Goal: Task Accomplishment & Management: Manage account settings

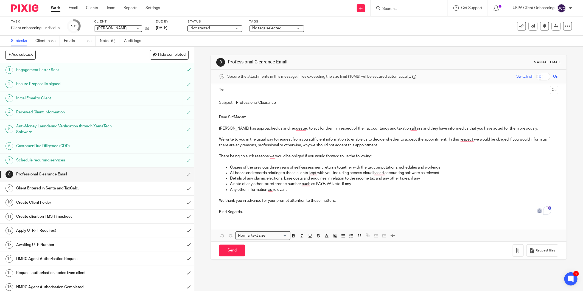
scroll to position [46, 0]
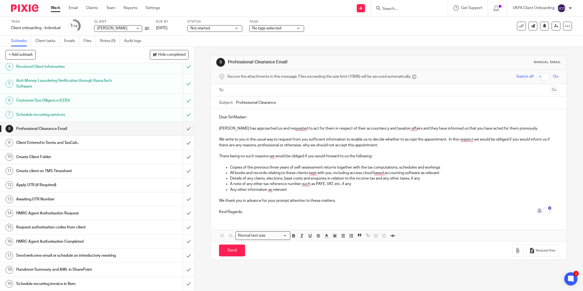
click at [397, 11] on form at bounding box center [411, 8] width 58 height 7
click at [399, 9] on input "Search" at bounding box center [406, 9] width 49 height 5
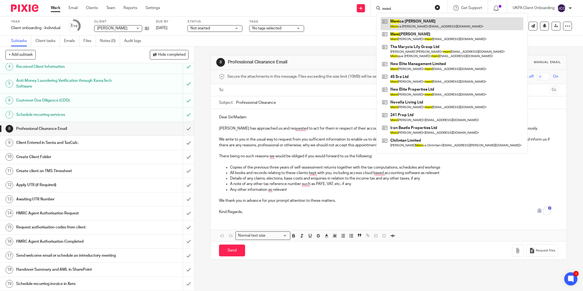
type input "moni"
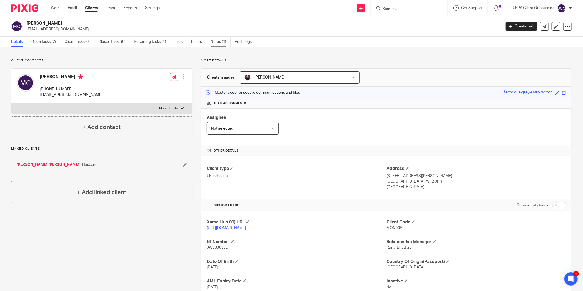
click at [219, 38] on link "Notes (1)" at bounding box center [221, 42] width 20 height 11
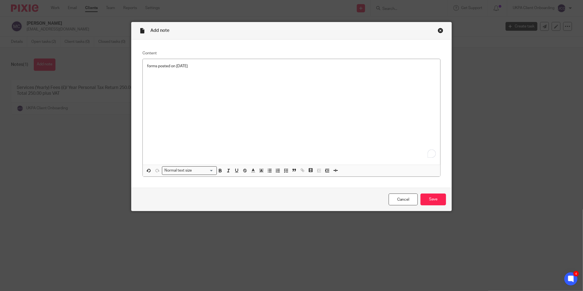
click at [422, 207] on div "Cancel Save" at bounding box center [292, 199] width 320 height 23
click at [429, 204] on input "Save" at bounding box center [434, 200] width 26 height 12
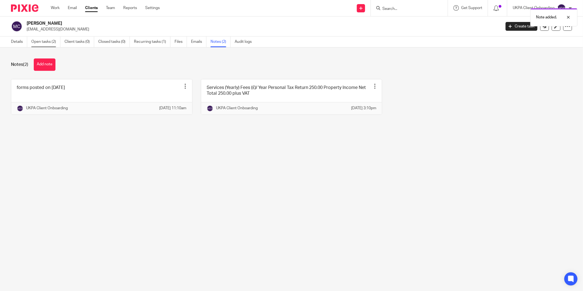
click at [41, 39] on link "Open tasks (2)" at bounding box center [45, 42] width 29 height 11
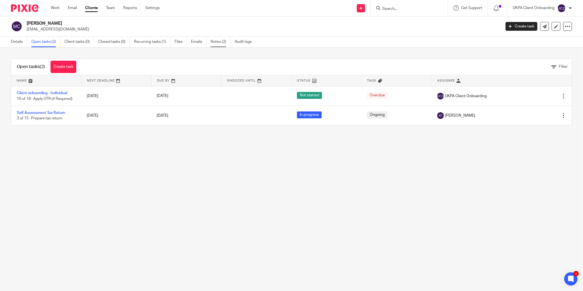
click at [222, 41] on link "Notes (2)" at bounding box center [221, 42] width 20 height 11
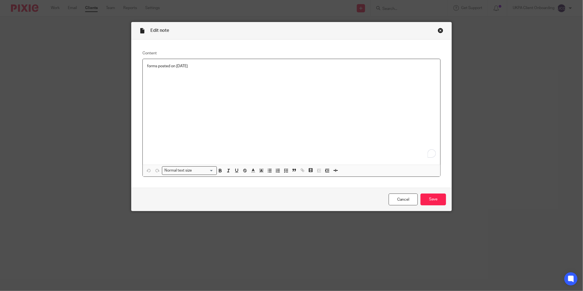
click at [150, 66] on p "forms posted on 23rd september 2025" at bounding box center [291, 65] width 289 height 5
click at [432, 196] on input "Save" at bounding box center [434, 200] width 26 height 12
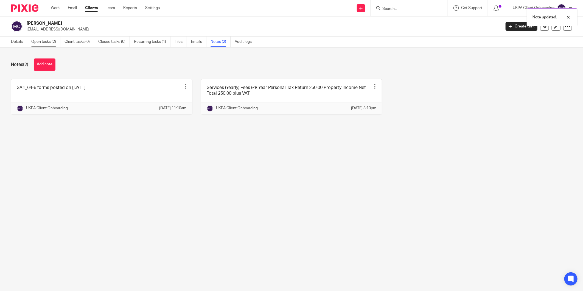
click at [38, 42] on link "Open tasks (2)" at bounding box center [45, 42] width 29 height 11
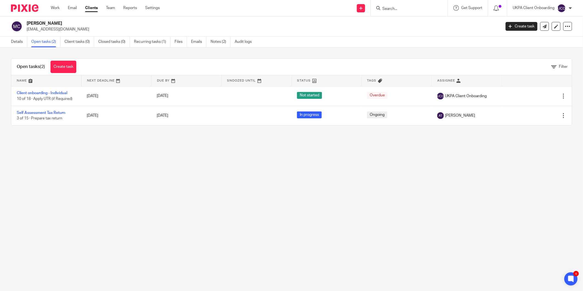
click at [406, 189] on main "[PERSON_NAME] [EMAIL_ADDRESS][DOMAIN_NAME] Create task Update from Companies Ho…" at bounding box center [291, 145] width 583 height 291
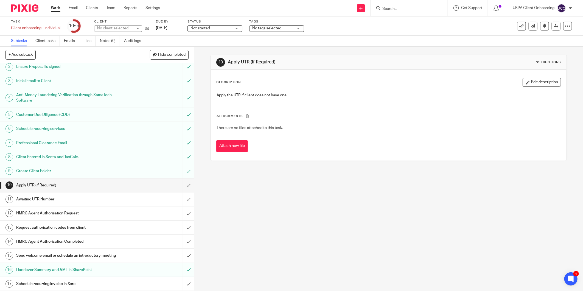
scroll to position [32, 0]
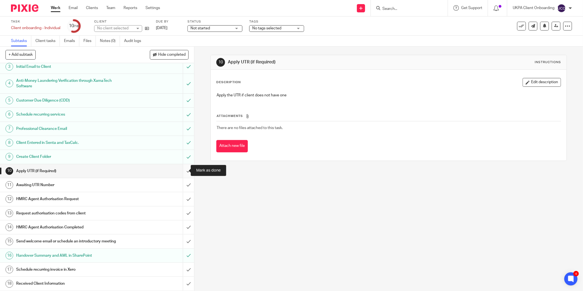
click at [183, 169] on input "submit" at bounding box center [97, 171] width 194 height 14
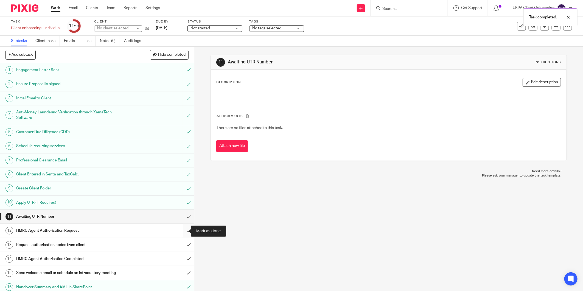
click at [182, 232] on input "submit" at bounding box center [97, 231] width 194 height 14
click at [181, 245] on input "submit" at bounding box center [97, 245] width 194 height 14
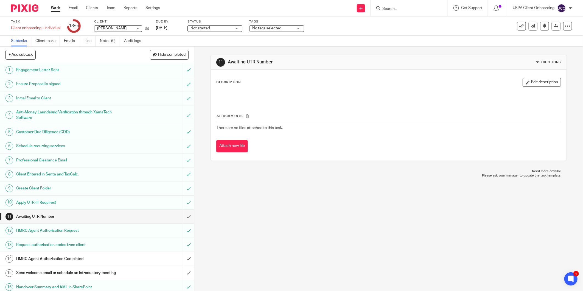
click at [396, 8] on input "Search" at bounding box center [406, 9] width 49 height 5
paste input "Desislava Dimitrova Dimova"
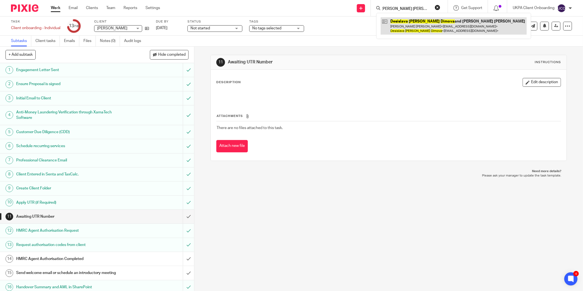
type input "Desislava Dimitrova Dimova"
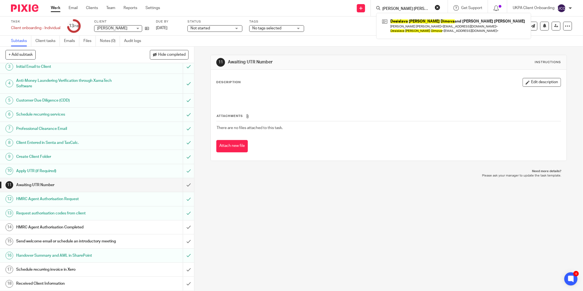
scroll to position [32, 0]
click at [82, 238] on h1 "Send welcome email or schedule an introductory meeting" at bounding box center [70, 241] width 108 height 8
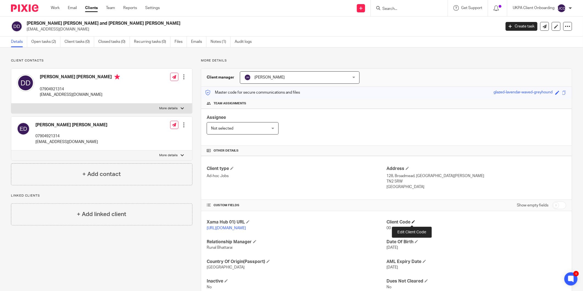
click at [413, 222] on span at bounding box center [413, 221] width 3 height 3
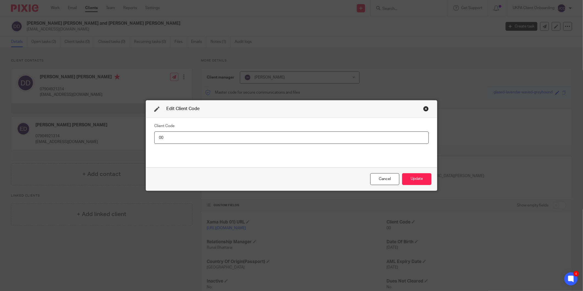
click at [399, 133] on input "00" at bounding box center [291, 138] width 275 height 12
type input "DES003"
click at [423, 183] on button "Update" at bounding box center [416, 179] width 29 height 12
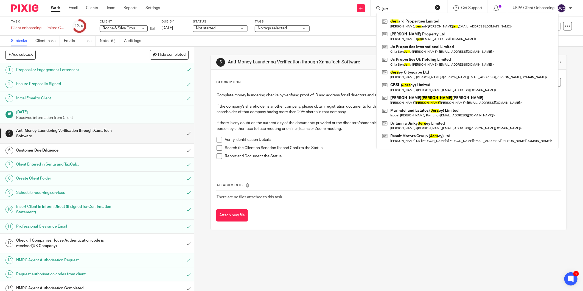
scroll to position [53, 0]
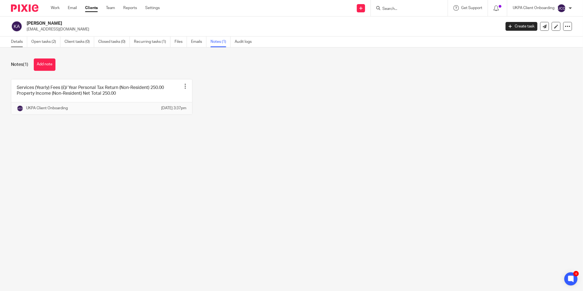
drag, startPoint x: 27, startPoint y: 35, endPoint x: 20, endPoint y: 39, distance: 7.9
click at [27, 35] on div "[PERSON_NAME] [EMAIL_ADDRESS][DOMAIN_NAME] Create task Update from Companies Ho…" at bounding box center [291, 26] width 583 height 20
click at [7, 44] on div "Details Open tasks (2) Client tasks (0) Closed tasks (0) Recurring tasks (1) Fi…" at bounding box center [133, 42] width 266 height 11
click at [12, 43] on link "Details" at bounding box center [19, 42] width 16 height 11
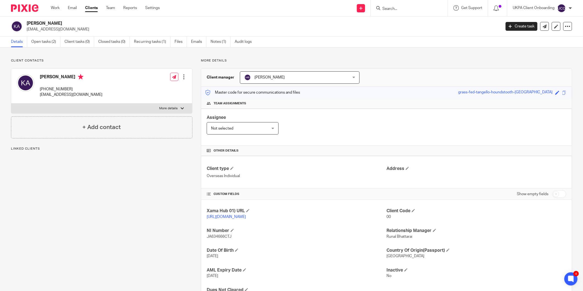
click at [390, 5] on form at bounding box center [411, 8] width 58 height 7
click at [388, 8] on input "Search" at bounding box center [406, 9] width 49 height 5
type input "nnp"
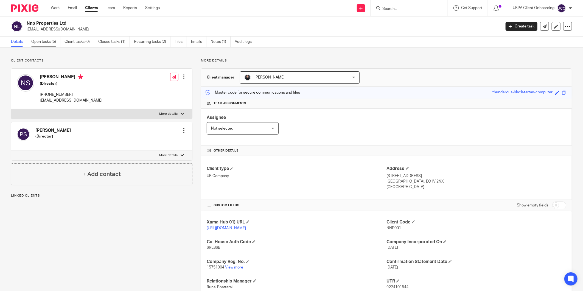
click at [38, 40] on link "Open tasks (5)" at bounding box center [45, 42] width 29 height 11
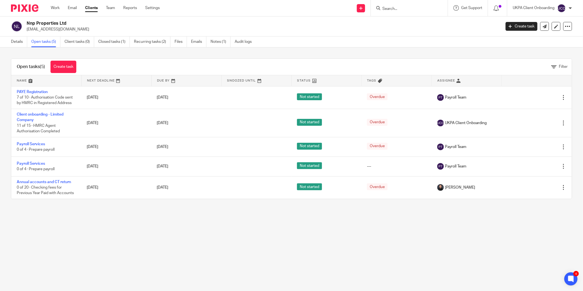
click at [51, 29] on p "panics127@gmail.com" at bounding box center [262, 29] width 471 height 5
copy main "panics127@gmail.com Create task Update from Companies House Export data Merge A…"
click at [393, 9] on input "Search" at bounding box center [406, 9] width 49 height 5
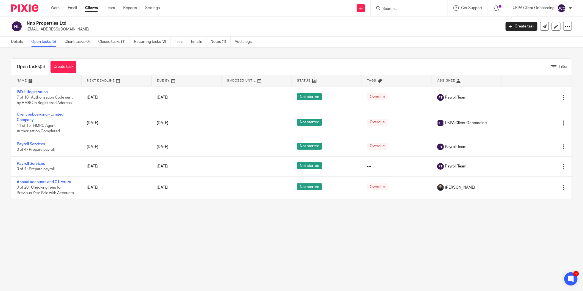
paste input "panics127@gmail.com"
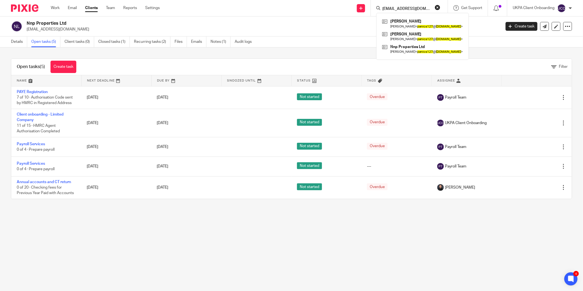
type input "panics127@gmail.com"
click at [305, 216] on main "Nnp Properties Ltd panics127@gmail.com Create task Update from Companies House …" at bounding box center [291, 145] width 583 height 291
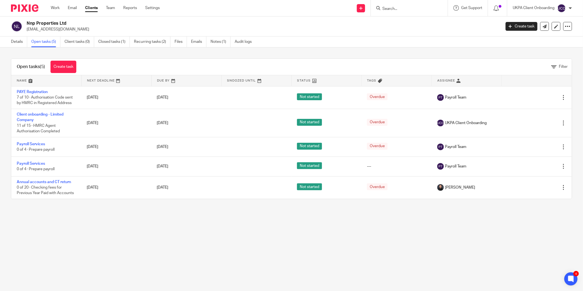
click at [49, 21] on h2 "Nnp Properties Ltd" at bounding box center [215, 24] width 377 height 6
copy div "Nnp Properties Ltd"
click at [18, 43] on link "Details" at bounding box center [19, 42] width 16 height 11
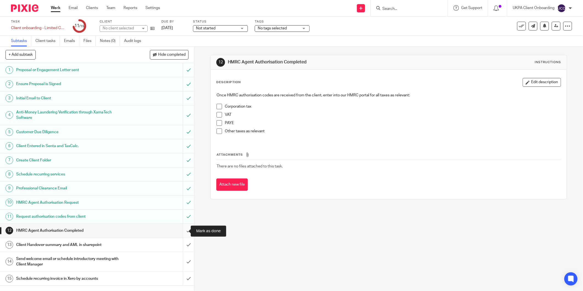
click at [181, 232] on input "submit" at bounding box center [97, 231] width 194 height 14
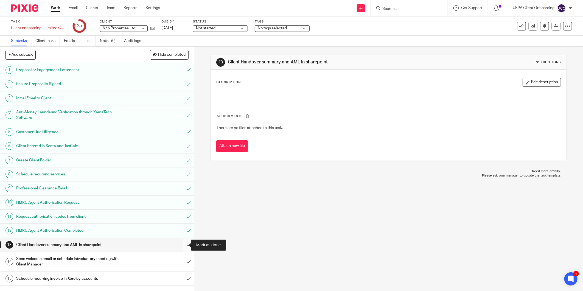
click at [182, 243] on input "submit" at bounding box center [97, 245] width 194 height 14
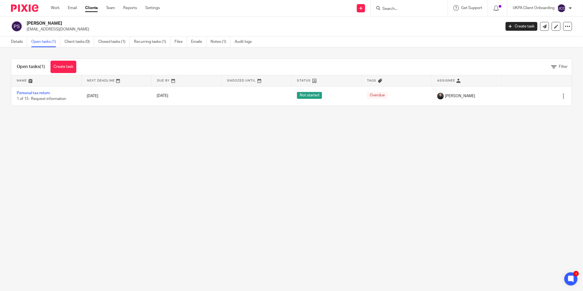
click at [388, 12] on div at bounding box center [409, 8] width 77 height 16
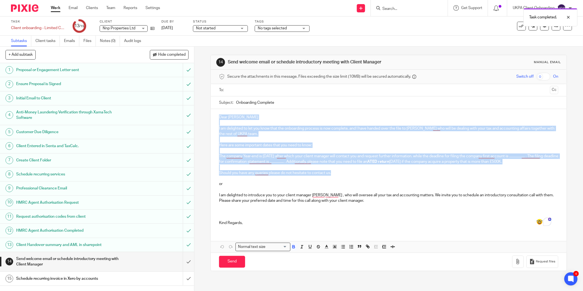
drag, startPoint x: 331, startPoint y: 173, endPoint x: 215, endPoint y: 116, distance: 129.6
click at [215, 116] on div "Dear Nicola I am delighted to let you know that the onboarding process is now c…" at bounding box center [389, 169] width 356 height 121
copy div "Dear Nicola I am delighted to let you know that the onboarding process is now c…"
click at [180, 263] on input "submit" at bounding box center [97, 261] width 194 height 19
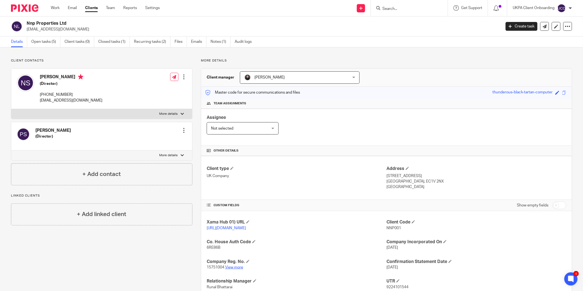
click at [234, 267] on link "View more" at bounding box center [234, 268] width 18 height 4
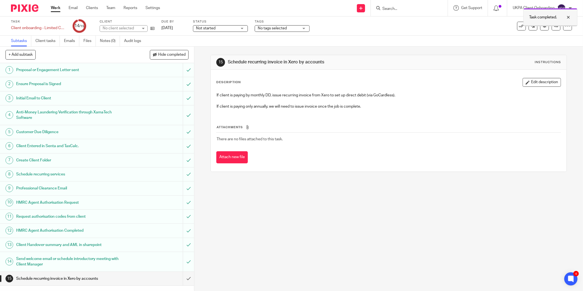
click at [569, 17] on div at bounding box center [564, 17] width 15 height 7
click at [554, 25] on icon at bounding box center [556, 26] width 4 height 4
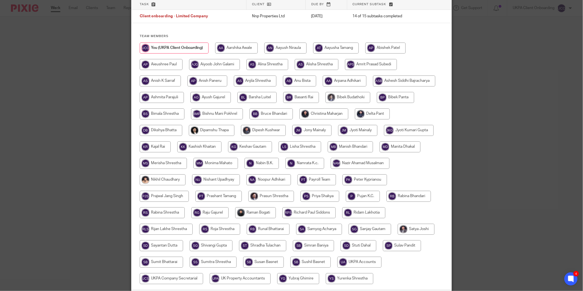
scroll to position [85, 0]
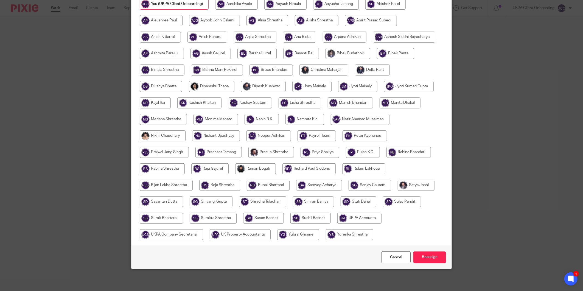
click at [182, 220] on div at bounding box center [292, 122] width 304 height 247
click at [362, 219] on input "radio" at bounding box center [360, 218] width 44 height 11
radio input "true"
click at [435, 258] on input "Reassign" at bounding box center [430, 258] width 33 height 12
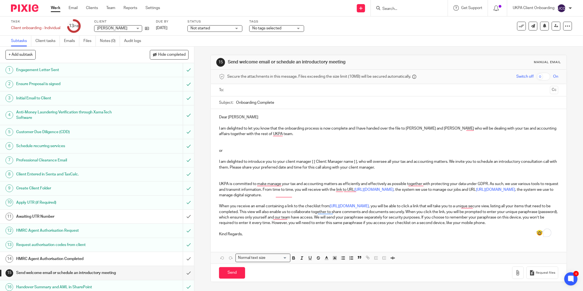
scroll to position [32, 0]
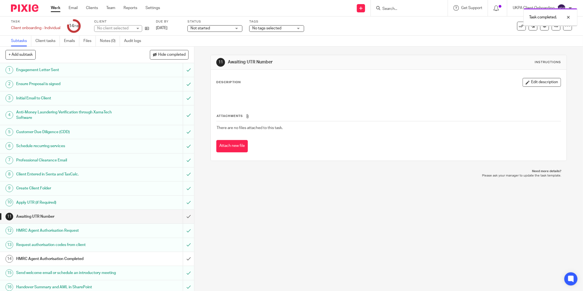
scroll to position [32, 0]
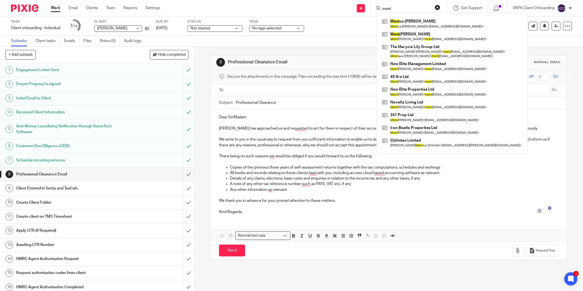
scroll to position [46, 0]
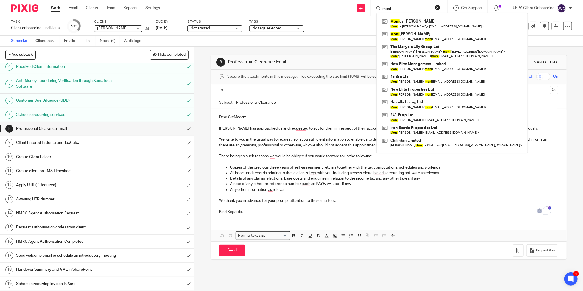
click at [316, 10] on div "Send new email Create task Add client moni Moni ca Cooper Moni ca Cooper < mscr…" at bounding box center [375, 8] width 415 height 16
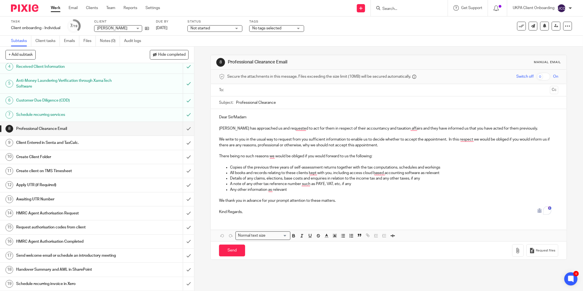
click at [396, 7] on input "Search" at bounding box center [406, 9] width 49 height 5
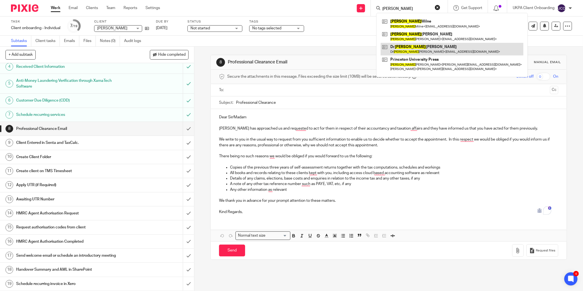
type input "deborah"
click at [182, 142] on input "submit" at bounding box center [97, 143] width 194 height 14
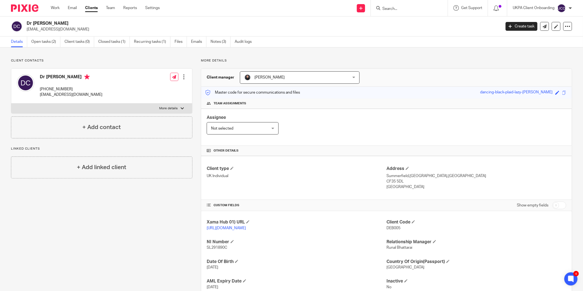
drag, startPoint x: 34, startPoint y: 24, endPoint x: 79, endPoint y: 24, distance: 45.3
click at [79, 24] on h2 "Dr [PERSON_NAME]" at bounding box center [215, 24] width 377 height 6
copy h2 "[PERSON_NAME]"
click at [213, 250] on div "Xama Hub 01) URL https://platform.xamatech.com/portal/crm/clients/4e4648c0-4ca1…" at bounding box center [386, 264] width 371 height 107
click at [213, 250] on p "SL291890C" at bounding box center [297, 247] width 180 height 5
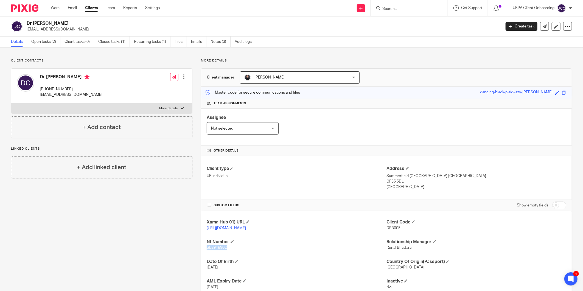
copy span "SL291890C"
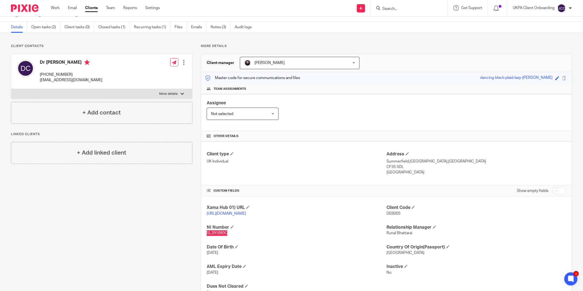
scroll to position [38, 0]
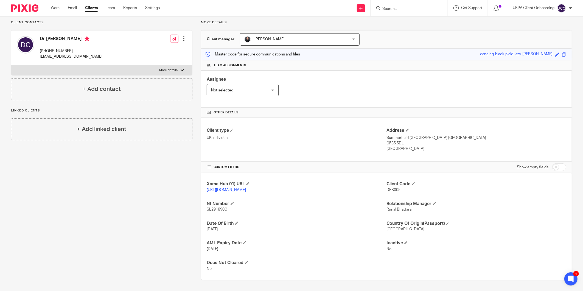
click at [410, 139] on p "Summerfield,Treoes,Bridgend" at bounding box center [477, 137] width 180 height 5
copy div "Summerfield,Treoes,Bridgend"
click at [394, 141] on p "CF35 5DL" at bounding box center [477, 143] width 180 height 5
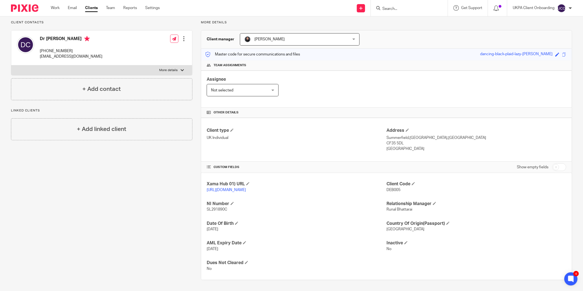
click at [394, 141] on p "CF35 5DL" at bounding box center [477, 143] width 180 height 5
copy div "CF35 5DL"
click at [407, 152] on p "United Kingdom" at bounding box center [477, 148] width 180 height 5
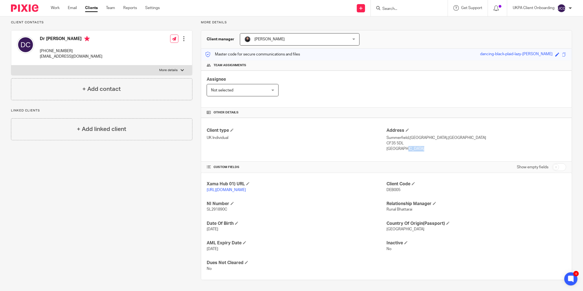
click at [407, 152] on p "United Kingdom" at bounding box center [477, 148] width 180 height 5
copy div "United Kingdom"
click at [60, 54] on p "debbienaudi@gmail.com" at bounding box center [71, 56] width 63 height 5
click at [65, 51] on p "+44 751 516 4012" at bounding box center [71, 50] width 63 height 5
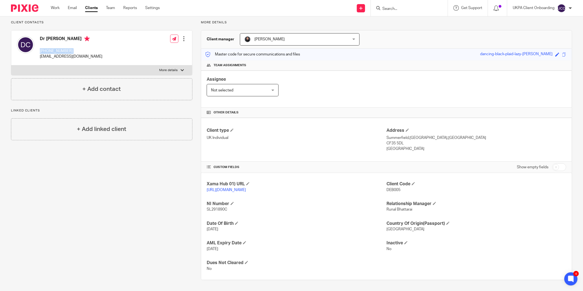
click at [65, 51] on p "+44 751 516 4012" at bounding box center [71, 50] width 63 height 5
copy div "+44 751 516 4012"
click at [60, 39] on h4 "Dr [PERSON_NAME]" at bounding box center [71, 39] width 63 height 7
click at [76, 43] on div "Dr Deborah Cooper +44 751 516 4012 debbienaudi@gmail.com" at bounding box center [71, 48] width 63 height 24
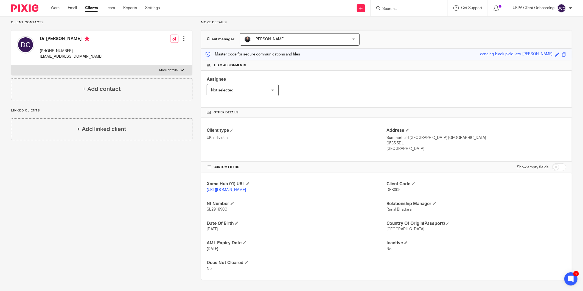
drag, startPoint x: 79, startPoint y: 40, endPoint x: 47, endPoint y: 40, distance: 31.9
click at [47, 40] on h4 "Dr [PERSON_NAME]" at bounding box center [71, 39] width 63 height 7
copy h4 "Deborah Cooper"
click at [412, 138] on p "Summerfield,Treoes,Bridgend" at bounding box center [477, 137] width 180 height 5
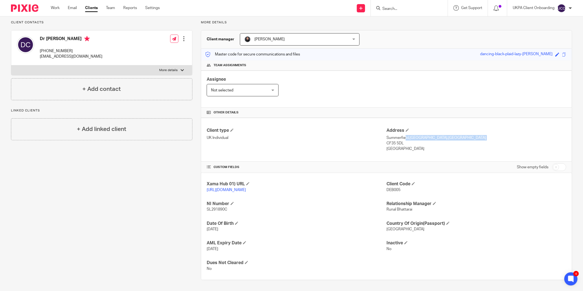
click at [412, 138] on p "Summerfield,Treoes,Bridgend" at bounding box center [477, 137] width 180 height 5
copy div "Summerfield,Treoes,Bridgend"
click at [394, 151] on p "United Kingdom" at bounding box center [477, 148] width 180 height 5
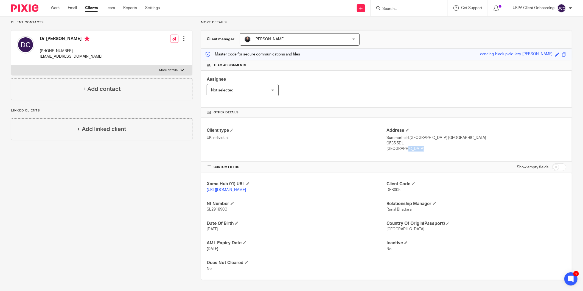
copy div "United Kingdom"
click at [394, 144] on p "CF35 5DL" at bounding box center [477, 143] width 180 height 5
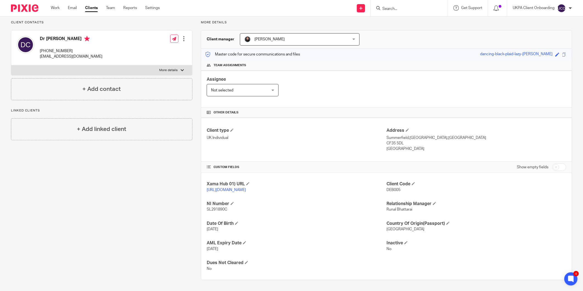
scroll to position [0, 0]
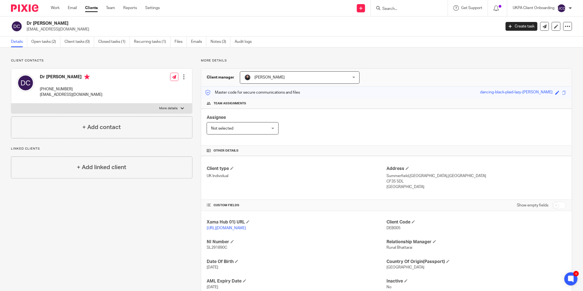
click at [43, 91] on p "+44 751 516 4012" at bounding box center [71, 89] width 63 height 5
click at [395, 232] on div "Xama Hub 01) URL https://platform.xamatech.com/portal/crm/clients/4e4648c0-4ca1…" at bounding box center [386, 264] width 371 height 107
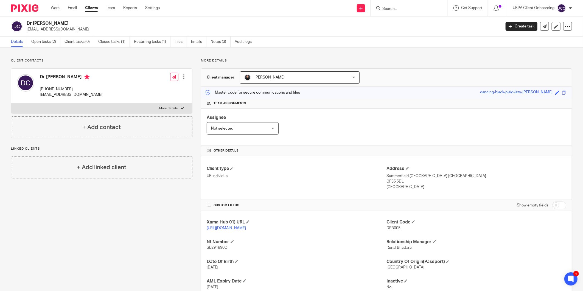
click at [402, 12] on div at bounding box center [409, 8] width 77 height 16
click at [400, 10] on input "Search" at bounding box center [406, 9] width 49 height 5
paste input "janegateley@hotmail.co.uk"
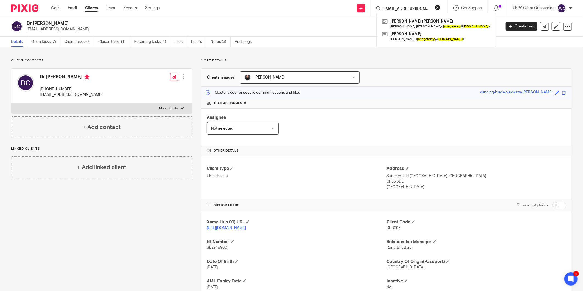
type input "janegateley@hotmail.co.uk"
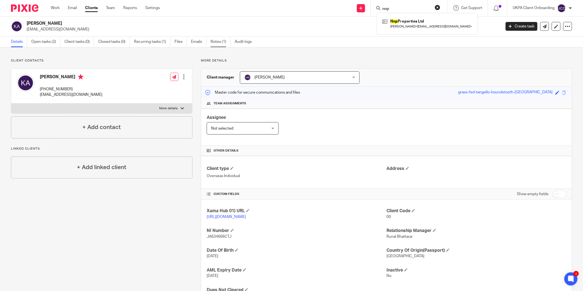
click at [221, 40] on link "Notes (1)" at bounding box center [221, 42] width 20 height 11
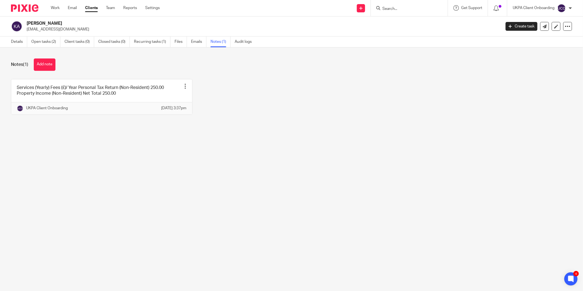
click at [44, 26] on h2 "[PERSON_NAME]" at bounding box center [215, 24] width 377 height 6
copy div "[PERSON_NAME]"
click at [25, 40] on link "Details" at bounding box center [19, 42] width 16 height 11
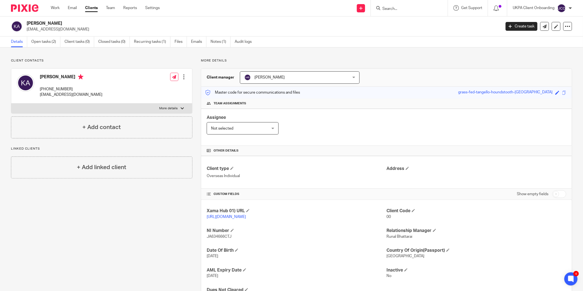
click at [219, 239] on p "JA634666CTJ" at bounding box center [297, 236] width 180 height 5
copy span "JA634666CTJ"
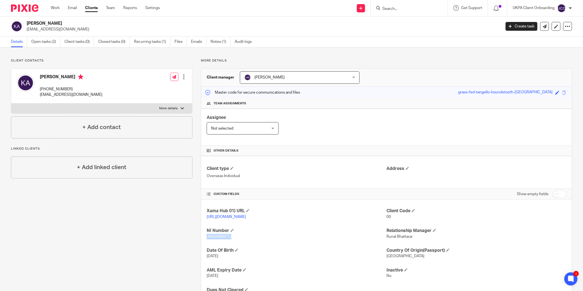
click at [216, 237] on span "JA634666CTJ" at bounding box center [219, 237] width 25 height 4
click at [244, 241] on div "Xama Hub 01) URL [URL][DOMAIN_NAME] Client Code 00 NI Number JA634666CTJ Relati…" at bounding box center [386, 253] width 371 height 107
click at [219, 237] on span "JA634666CTJ" at bounding box center [219, 237] width 25 height 4
copy span "JA634666CTJ"
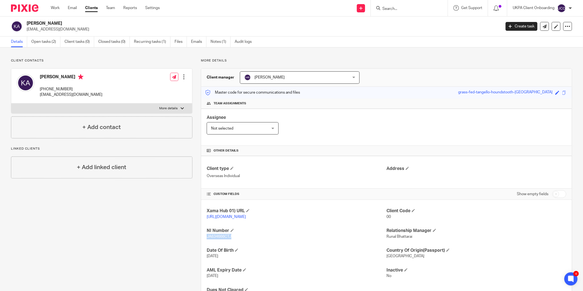
click at [239, 260] on div "Xama Hub 01) URL [URL][DOMAIN_NAME] Client Code 00 NI Number JA634666CTJ Relati…" at bounding box center [386, 253] width 371 height 107
click at [225, 242] on div "Xama Hub 01) URL [URL][DOMAIN_NAME] Client Code 00 NI Number JA634666CTJ Relati…" at bounding box center [386, 253] width 371 height 107
drag, startPoint x: 225, startPoint y: 237, endPoint x: 204, endPoint y: 237, distance: 21.7
click at [204, 237] on div "Xama Hub 01) URL https://platform.xamatech.com/portal/crm/clients/58afa140-9241…" at bounding box center [386, 253] width 371 height 107
copy span "JA634666C"
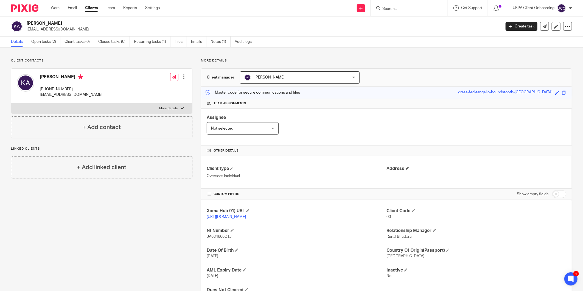
click at [407, 169] on h4 "Address" at bounding box center [477, 169] width 180 height 6
click at [406, 169] on span at bounding box center [407, 168] width 3 height 3
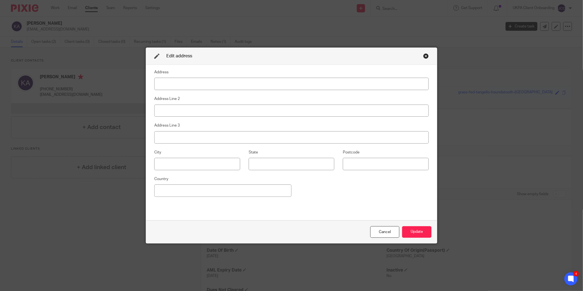
type input "Hacıahmet Neighborhood"
type input "Yahya Bridge Street No:1"
type input "Apartment:129, Beyoğlu"
type input "Istanbul"
type input "34440"
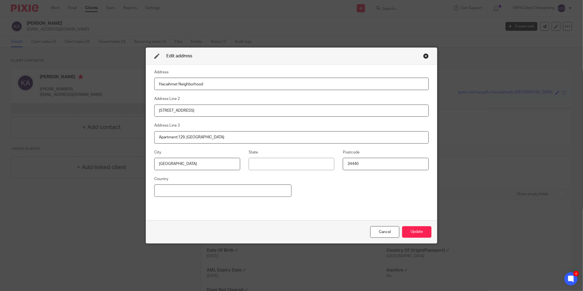
type input "India"
type input "Hacıahmet Neighborhood"
drag, startPoint x: 203, startPoint y: 113, endPoint x: 139, endPoint y: 113, distance: 64.0
click at [139, 113] on div "Edit address Address Hacıahmet Neighborhood Address Line 2 Yahya Bridge Street …" at bounding box center [291, 145] width 583 height 291
drag, startPoint x: 220, startPoint y: 138, endPoint x: 82, endPoint y: 138, distance: 138.1
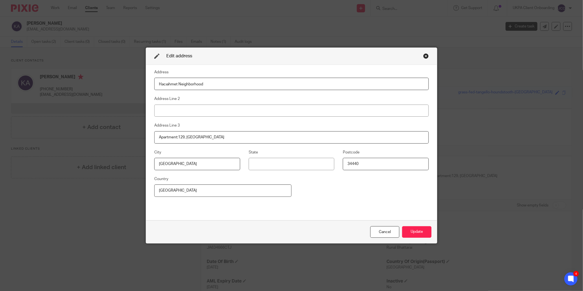
click at [82, 138] on div "Edit address Address Hacıahmet Neighborhood Address Line 2 Address Line 3 Apart…" at bounding box center [291, 145] width 583 height 291
drag, startPoint x: 202, startPoint y: 183, endPoint x: 41, endPoint y: 177, distance: 160.8
click at [42, 178] on div "Edit address Address Hacıahmet Neighborhood Address Line 2 Address Line 3 City …" at bounding box center [291, 145] width 583 height 291
type input "t"
type input "Turkey"
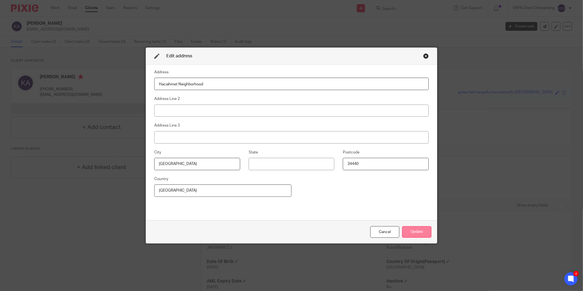
click at [408, 232] on button "Update" at bounding box center [416, 232] width 29 height 12
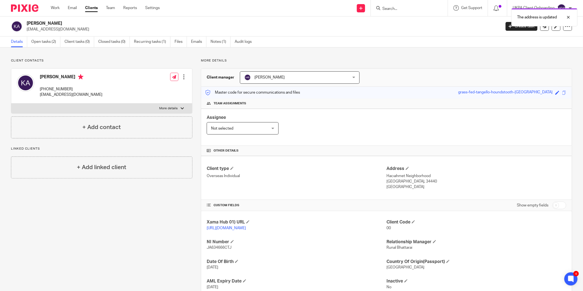
click at [411, 178] on p "Hacıahmet Neighborhood" at bounding box center [477, 175] width 180 height 5
copy div "Hacıahmet Neighborhood"
click at [391, 182] on p "Istanbul, 34440" at bounding box center [477, 181] width 180 height 5
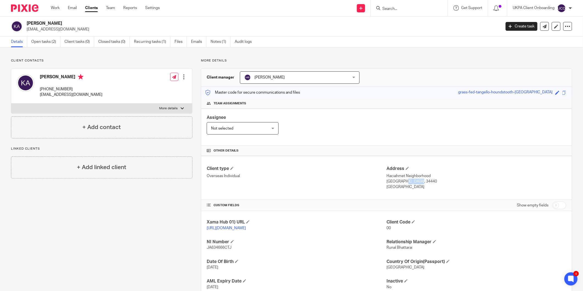
click at [391, 182] on p "Istanbul, 34440" at bounding box center [477, 181] width 180 height 5
copy p "Istanbul"
click at [405, 183] on p "Istanbul, 34440" at bounding box center [477, 181] width 180 height 5
copy p "34440"
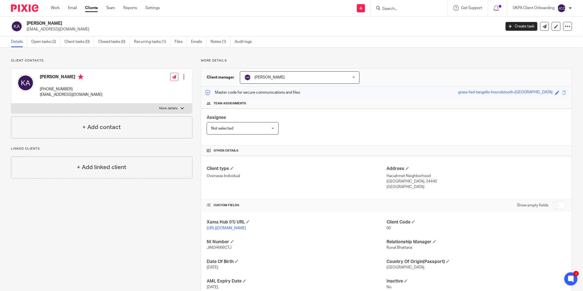
click at [55, 94] on p "kerimalp2@gmail.com" at bounding box center [71, 94] width 63 height 5
click at [56, 92] on p "kerimalp2@gmail.com" at bounding box center [71, 94] width 63 height 5
click at [56, 91] on p "+905322113106" at bounding box center [71, 89] width 63 height 5
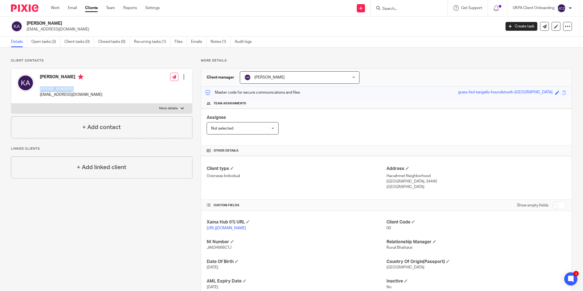
copy div "+905322113106"
drag, startPoint x: 48, startPoint y: 100, endPoint x: 50, endPoint y: 97, distance: 3.4
click at [49, 99] on div "Kerim Alp +905322113106 kerimalp2@gmail.com" at bounding box center [60, 85] width 86 height 29
click at [50, 97] on p "kerimalp2@gmail.com" at bounding box center [71, 94] width 63 height 5
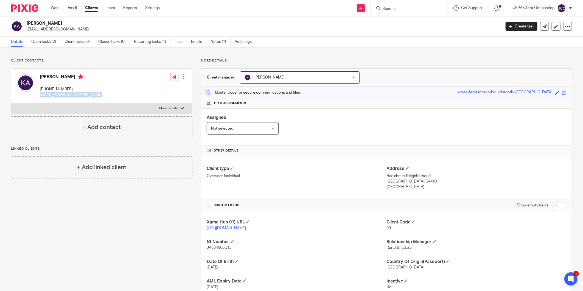
click at [50, 97] on p "kerimalp2@gmail.com" at bounding box center [71, 94] width 63 height 5
copy div "kerimalp2@gmail.com"
click at [408, 223] on h4 "Client Code" at bounding box center [477, 222] width 180 height 6
click at [412, 223] on span at bounding box center [413, 221] width 3 height 3
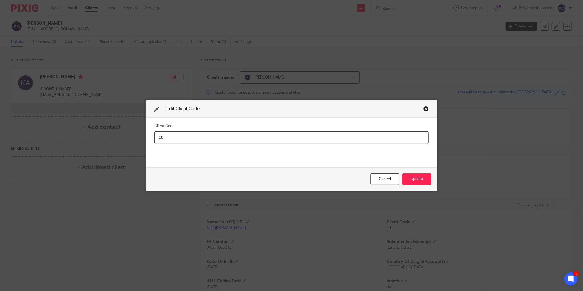
click at [396, 139] on input "00" at bounding box center [291, 138] width 275 height 12
click at [396, 138] on input "00" at bounding box center [291, 138] width 275 height 12
type input "KER003"
click at [425, 181] on button "Update" at bounding box center [416, 179] width 29 height 12
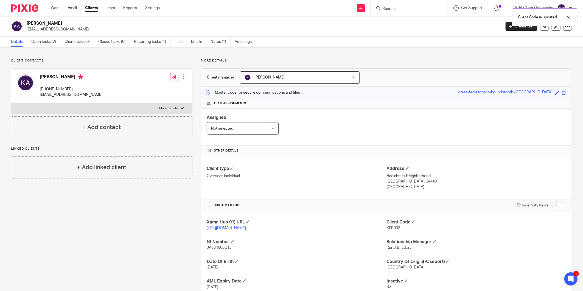
click at [41, 24] on h2 "Kerim Alp" at bounding box center [215, 24] width 377 height 6
click at [409, 177] on p "Hacıahmet Neighborhood" at bounding box center [477, 175] width 180 height 5
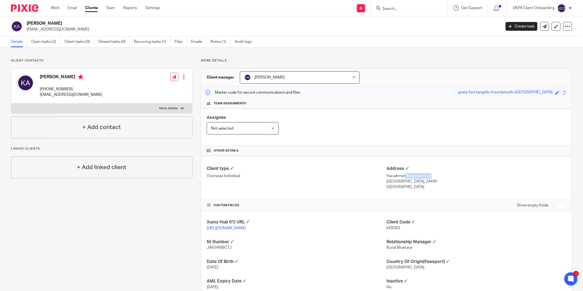
click at [409, 177] on p "Hacıahmet Neighborhood" at bounding box center [477, 175] width 180 height 5
click at [46, 78] on h4 "Kerim Alp" at bounding box center [71, 77] width 63 height 7
click at [64, 89] on p "+905322113106" at bounding box center [71, 89] width 63 height 5
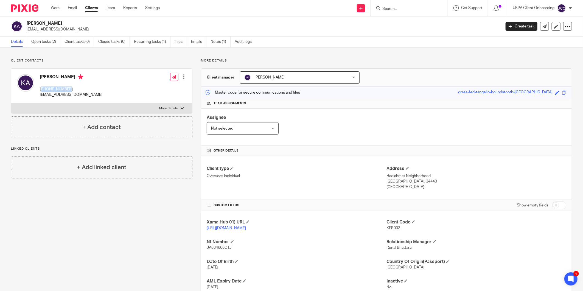
click at [64, 89] on p "+905322113106" at bounding box center [71, 89] width 63 height 5
click at [71, 93] on p "kerimalp2@gmail.com" at bounding box center [71, 94] width 63 height 5
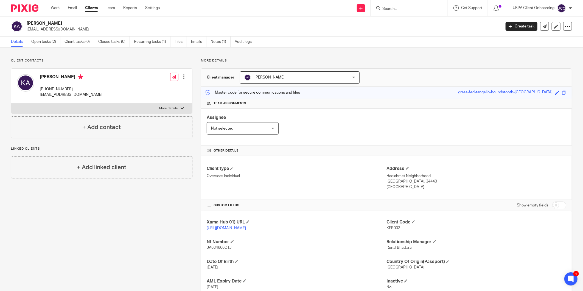
click at [34, 18] on div "Kerim Alp kerimalp2@gmail.com Create task Update from Companies House Export da…" at bounding box center [291, 26] width 583 height 20
click at [40, 23] on h2 "Kerim Alp" at bounding box center [215, 24] width 377 height 6
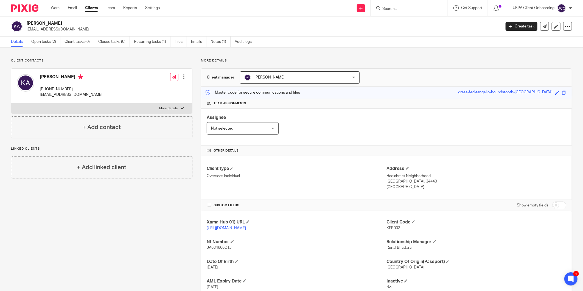
click at [40, 23] on h2 "Kerim Alp" at bounding box center [215, 24] width 377 height 6
click at [54, 27] on p "kerimalp2@gmail.com" at bounding box center [262, 29] width 471 height 5
click at [409, 7] on input "Search" at bounding box center [406, 9] width 49 height 5
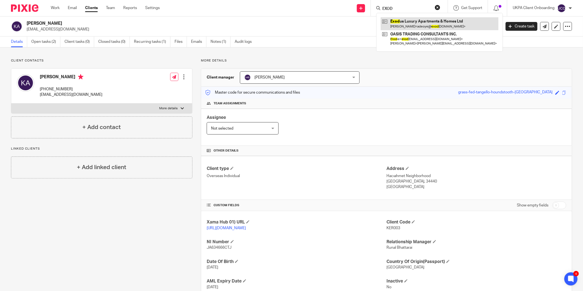
type input "EXOD"
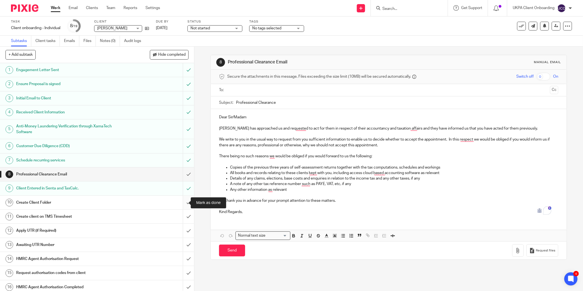
click at [182, 200] on input "submit" at bounding box center [97, 203] width 194 height 14
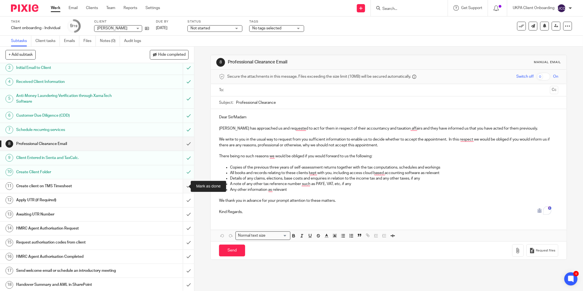
click at [180, 185] on input "submit" at bounding box center [97, 186] width 194 height 14
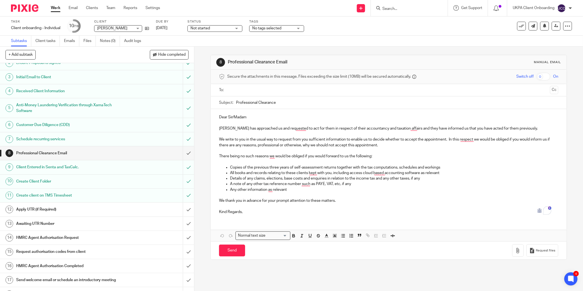
scroll to position [46, 0]
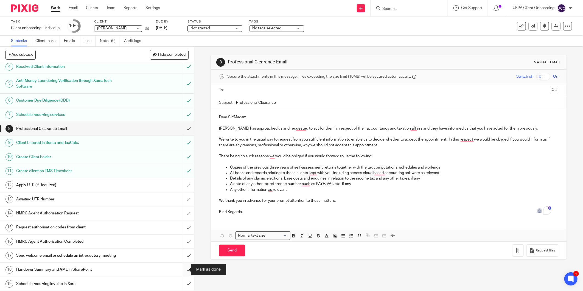
click at [180, 269] on input "submit" at bounding box center [97, 270] width 194 height 14
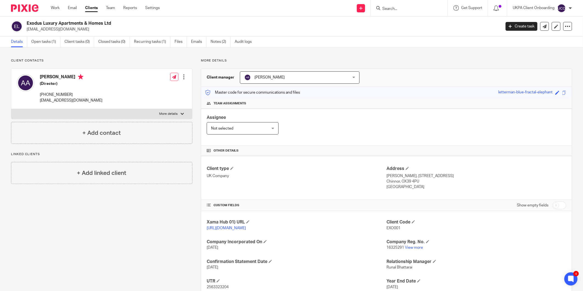
click at [411, 10] on input "Search" at bounding box center [406, 9] width 49 height 5
type input "ALPARI"
click at [413, 26] on link at bounding box center [440, 23] width 119 height 13
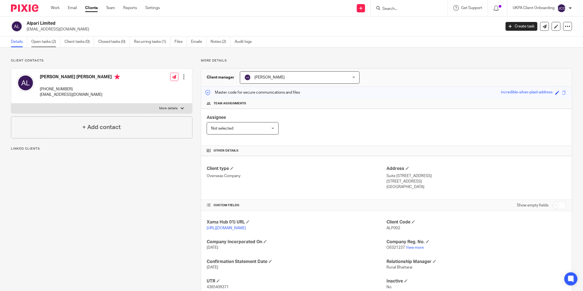
click at [42, 45] on link "Open tasks (2)" at bounding box center [45, 42] width 29 height 11
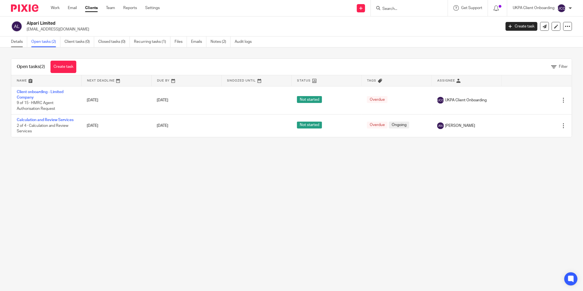
click at [19, 44] on link "Details" at bounding box center [19, 42] width 16 height 11
